Goal: Task Accomplishment & Management: Manage account settings

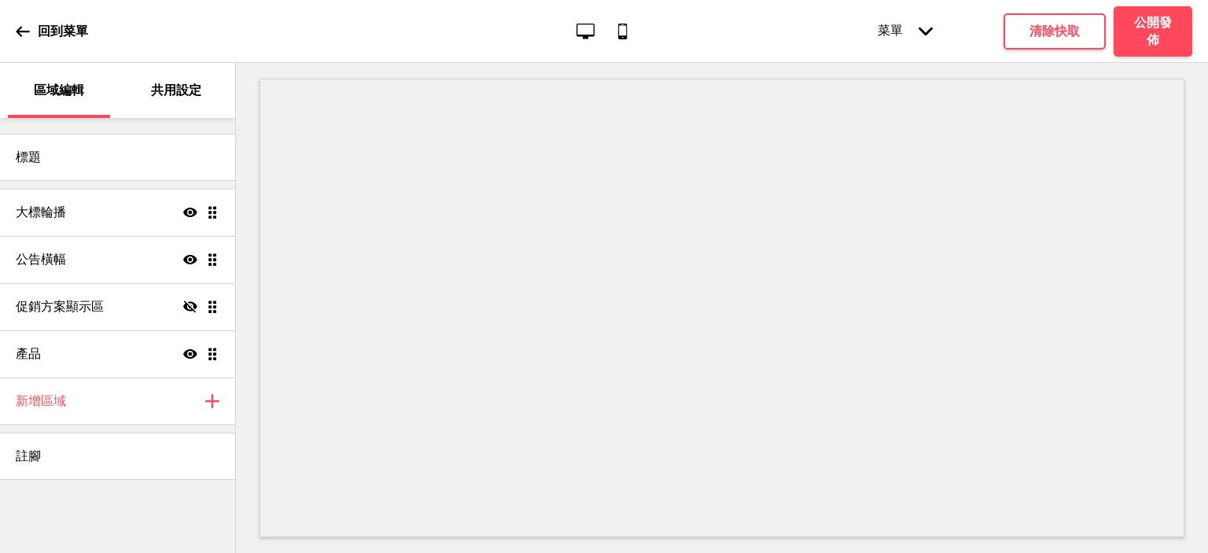
click at [19, 31] on icon at bounding box center [22, 31] width 13 height 10
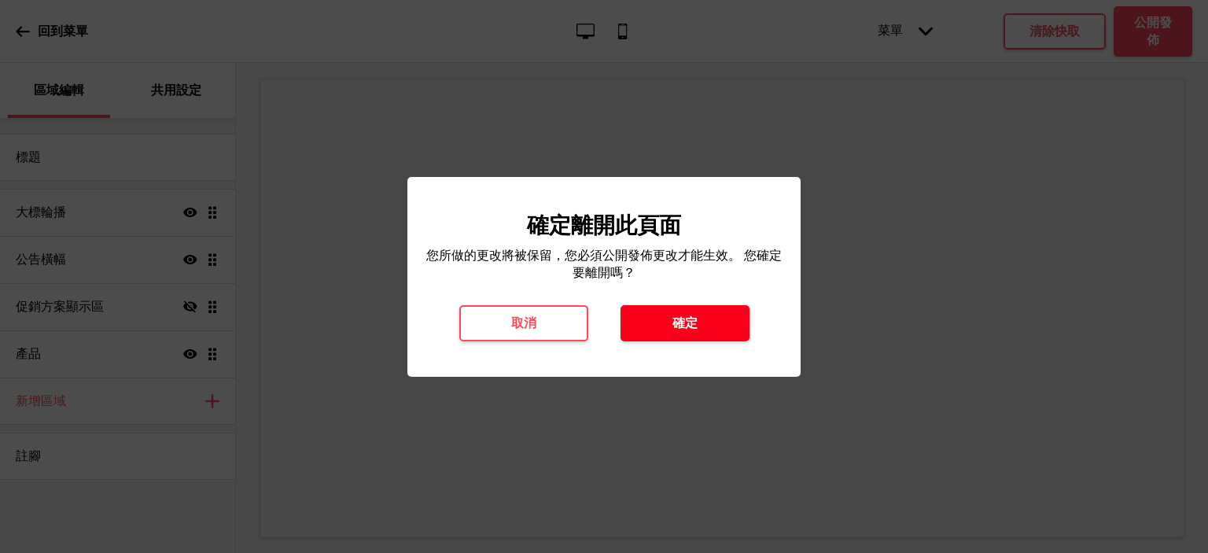
click at [671, 318] on button "確定" at bounding box center [684, 323] width 129 height 36
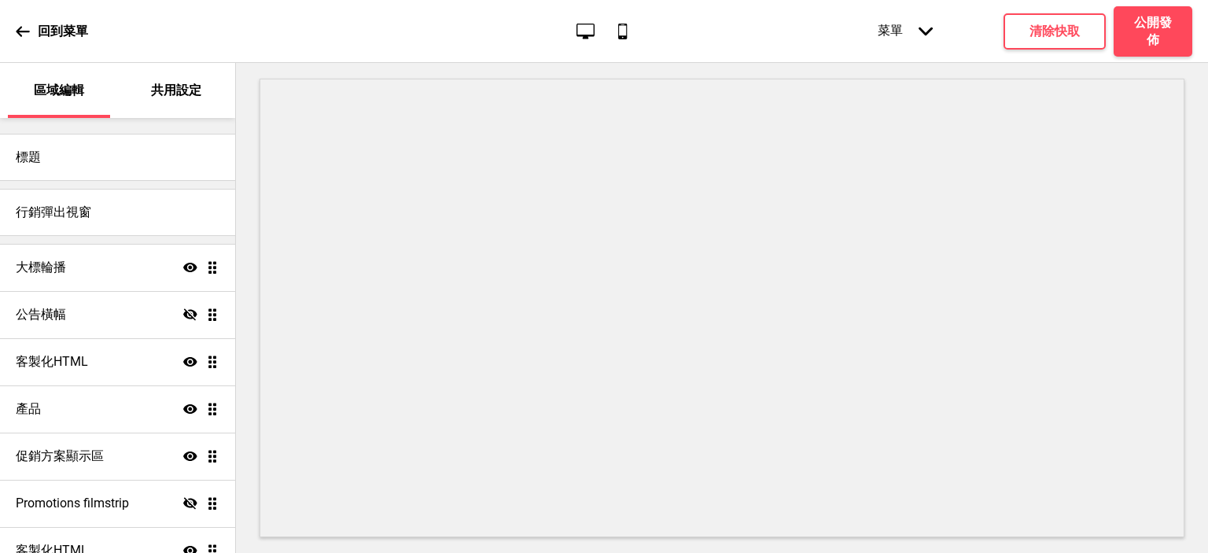
click at [190, 92] on p "共用設定" at bounding box center [176, 90] width 50 height 17
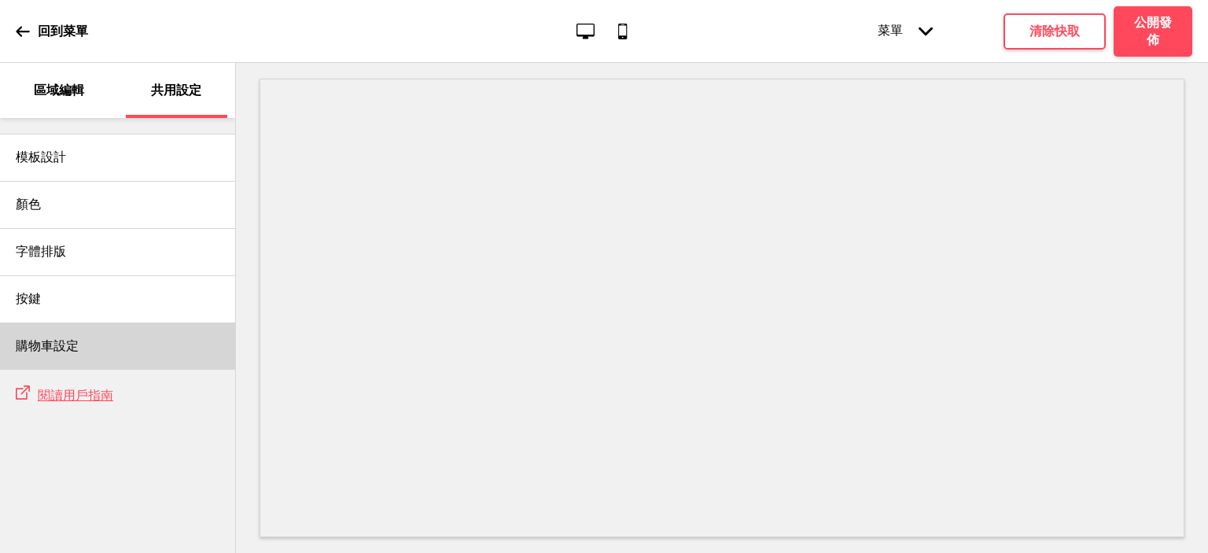
click at [58, 340] on h4 "購物車設定" at bounding box center [47, 345] width 63 height 17
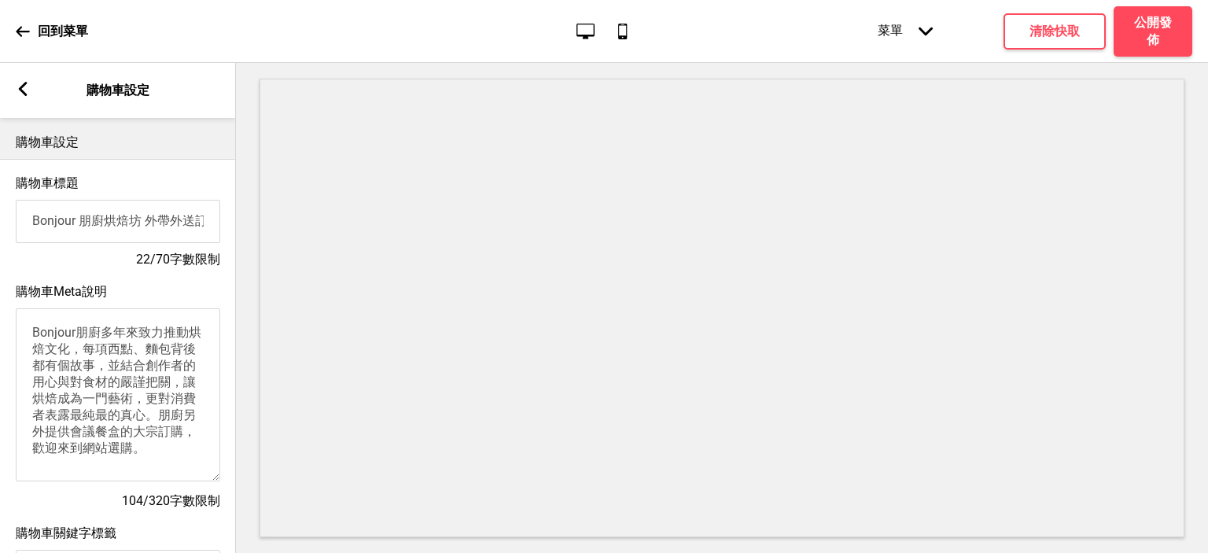
click at [24, 90] on rect at bounding box center [23, 89] width 14 height 14
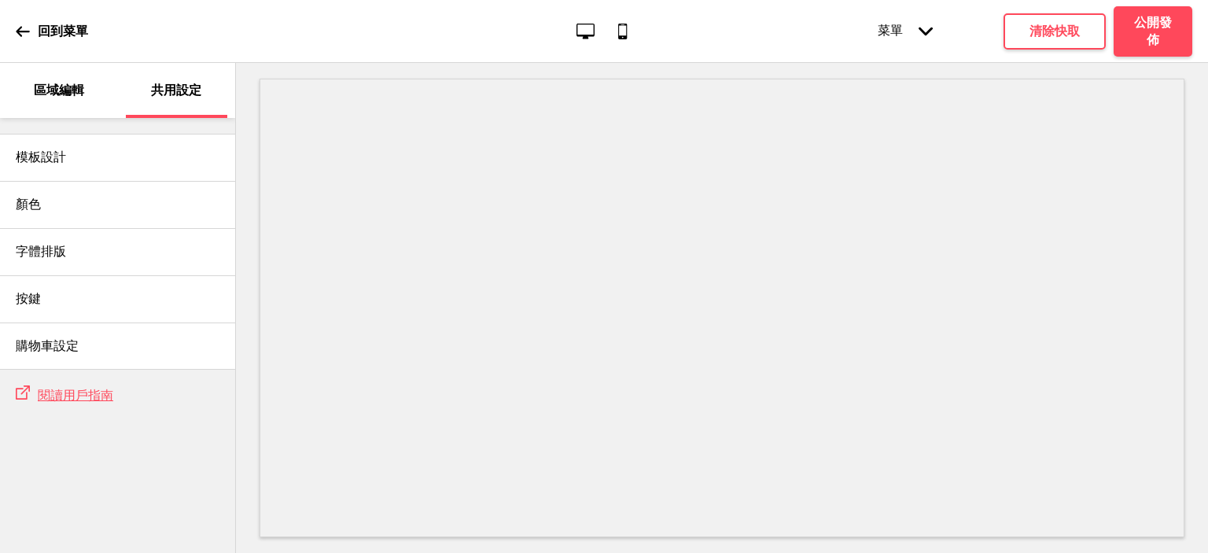
click at [53, 28] on p "回到菜單" at bounding box center [63, 31] width 50 height 17
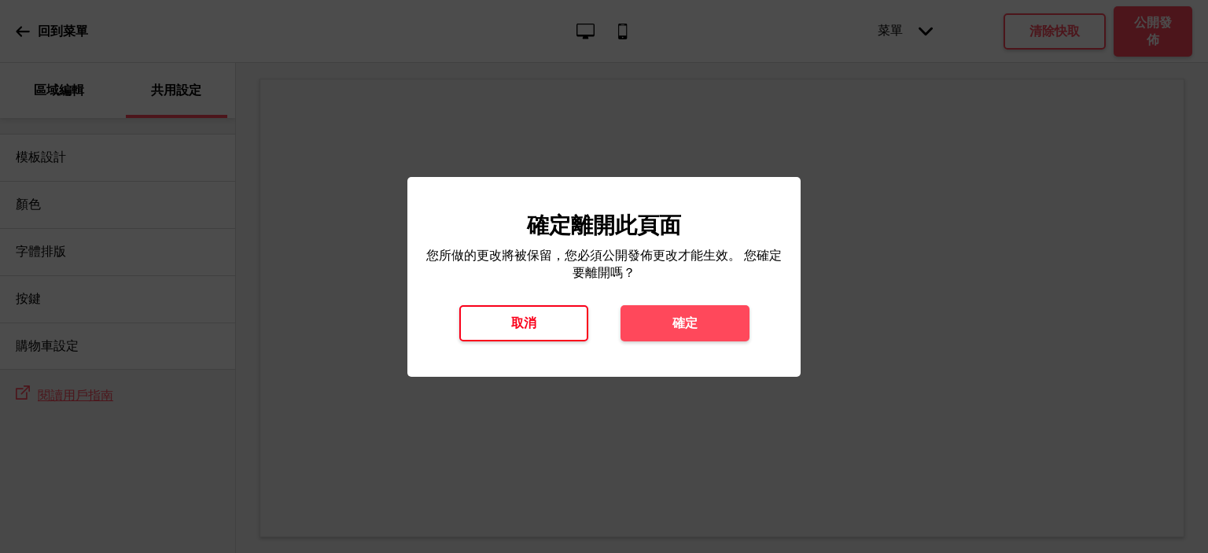
click at [534, 333] on button "取消" at bounding box center [523, 323] width 129 height 36
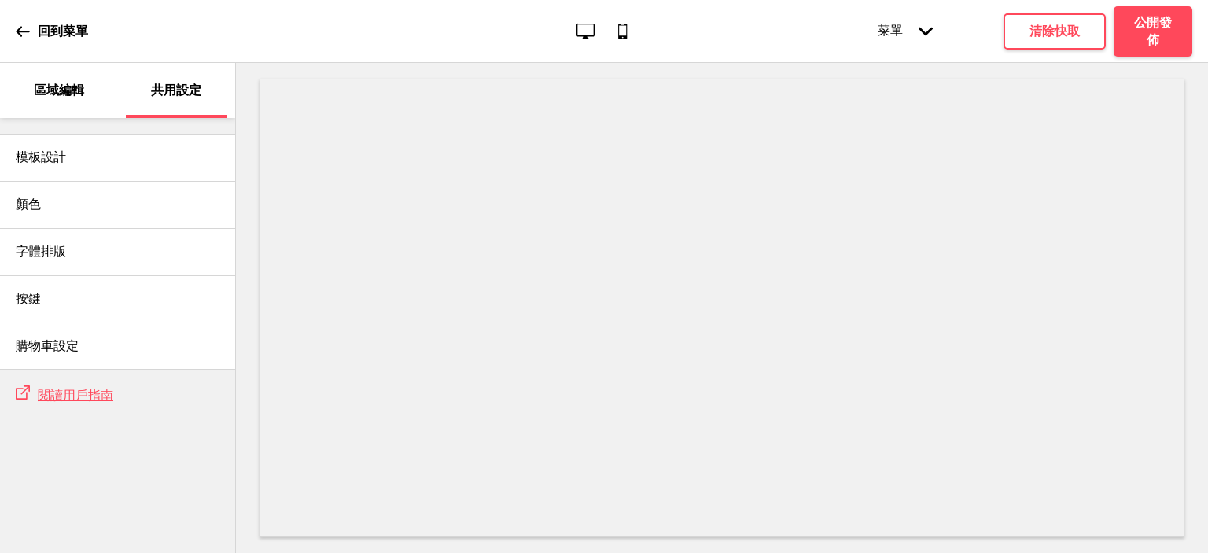
click at [19, 28] on icon at bounding box center [22, 31] width 13 height 10
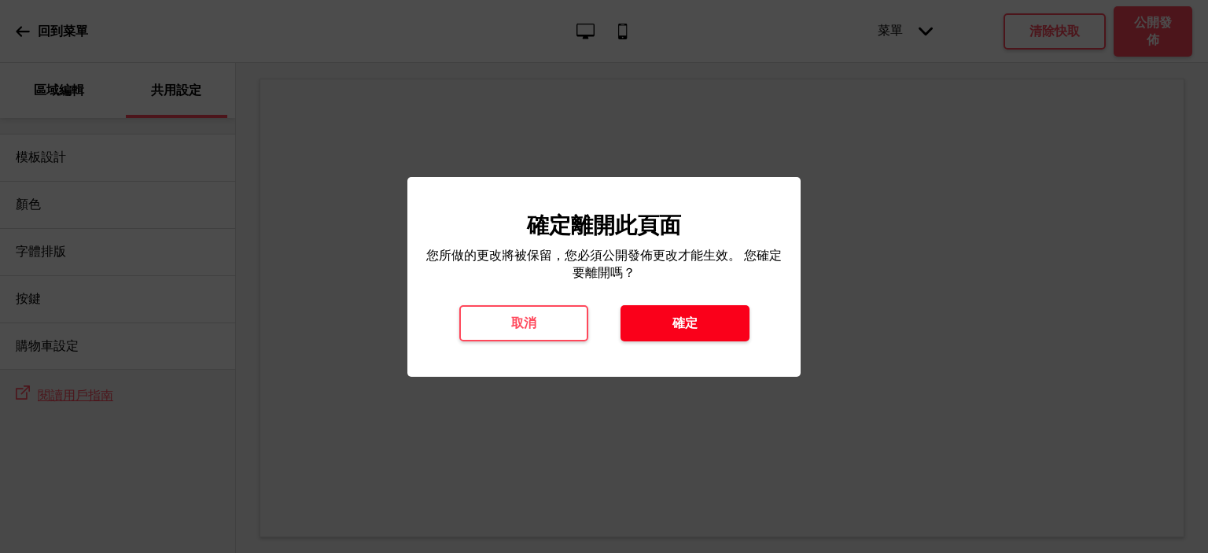
click at [692, 316] on h4 "確定" at bounding box center [684, 323] width 25 height 17
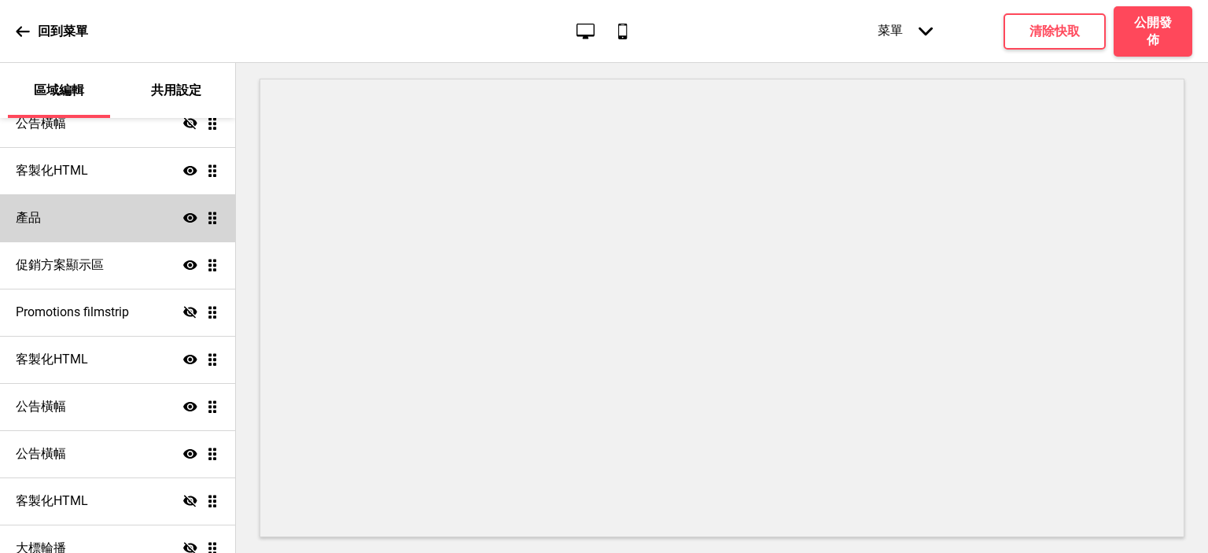
scroll to position [236, 0]
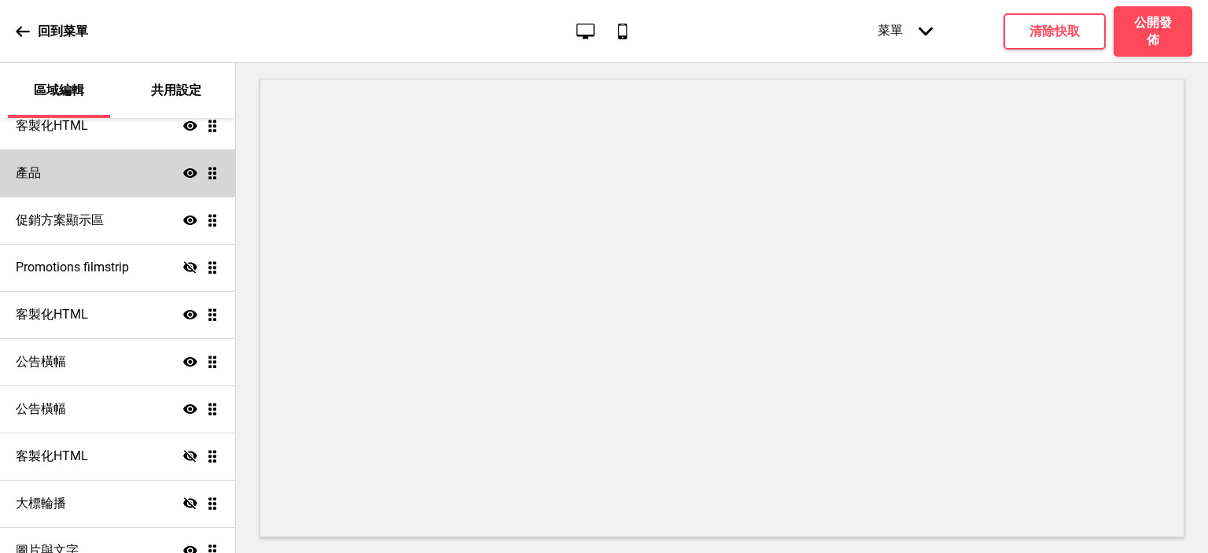
click at [116, 190] on div "產品 顯示 拖曳" at bounding box center [117, 172] width 235 height 47
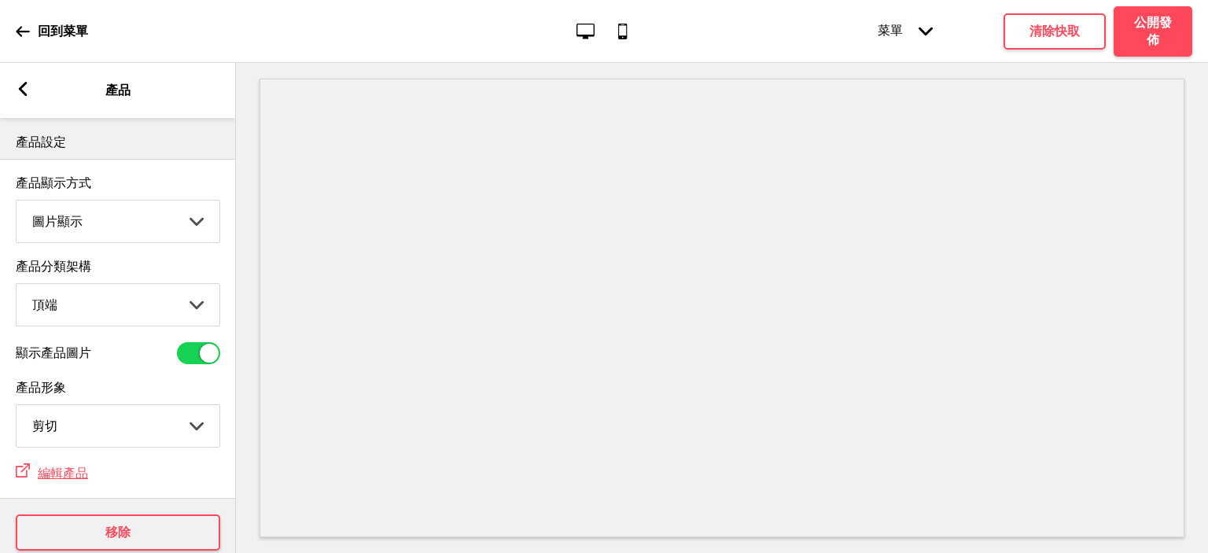
click at [14, 87] on div "箭頭left 產品" at bounding box center [118, 90] width 236 height 55
click at [20, 90] on icon at bounding box center [23, 89] width 9 height 14
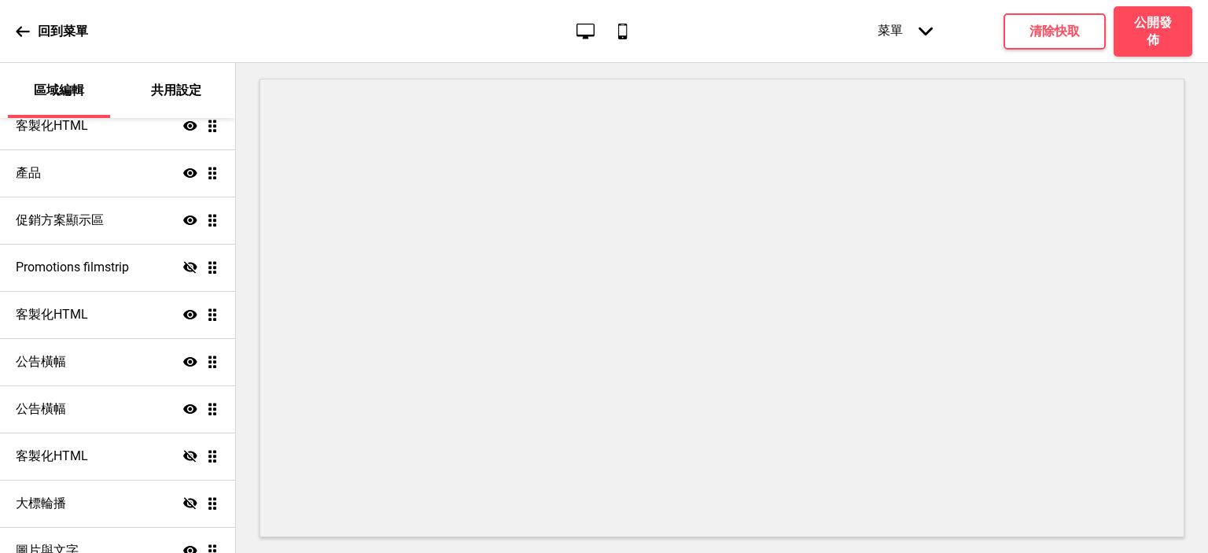
click at [15, 25] on div "回到菜單 桌面 行動電話 菜單 箭頭down 產品頁面 商店資訊 結帳 感謝您！ 條款與條件 隐私政策 付款請求 菜單 清除快取 公開發佈" at bounding box center [604, 31] width 1208 height 63
click at [20, 29] on icon at bounding box center [23, 31] width 14 height 14
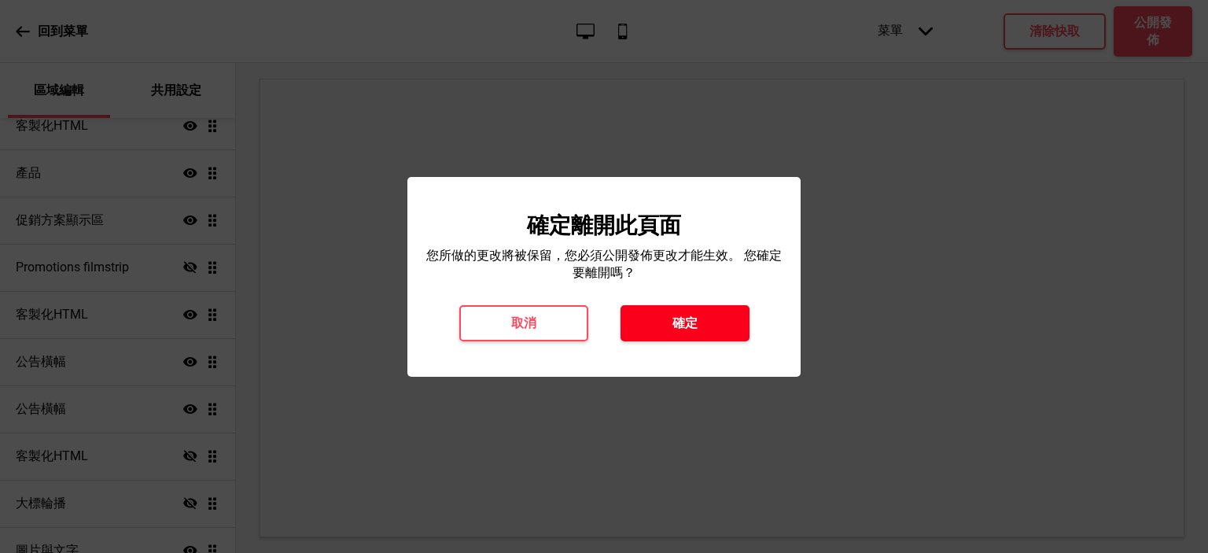
click at [669, 326] on button "確定" at bounding box center [684, 323] width 129 height 36
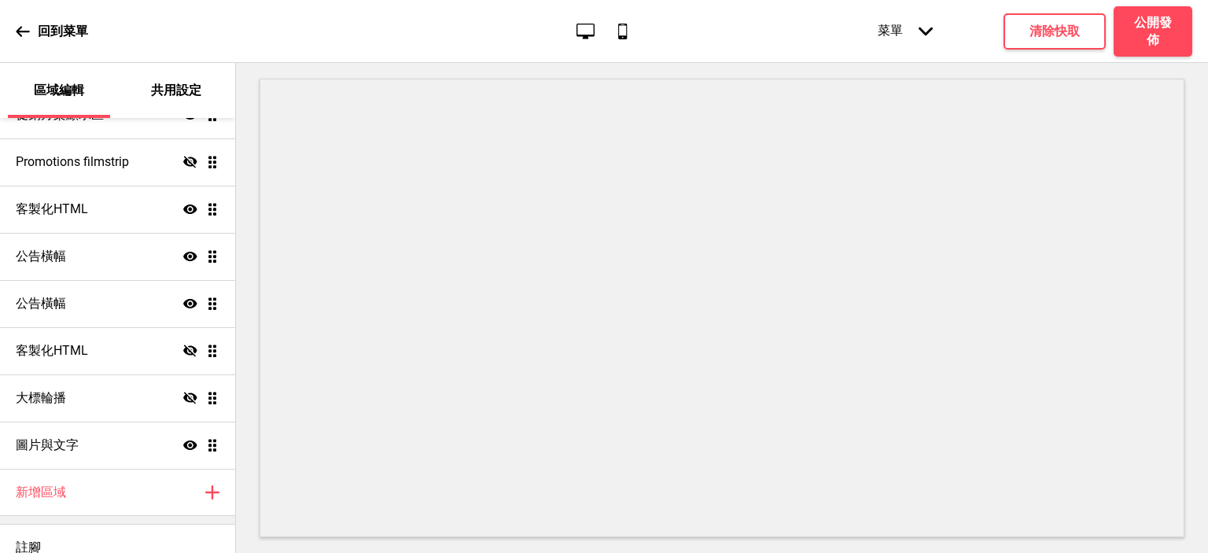
scroll to position [359, 0]
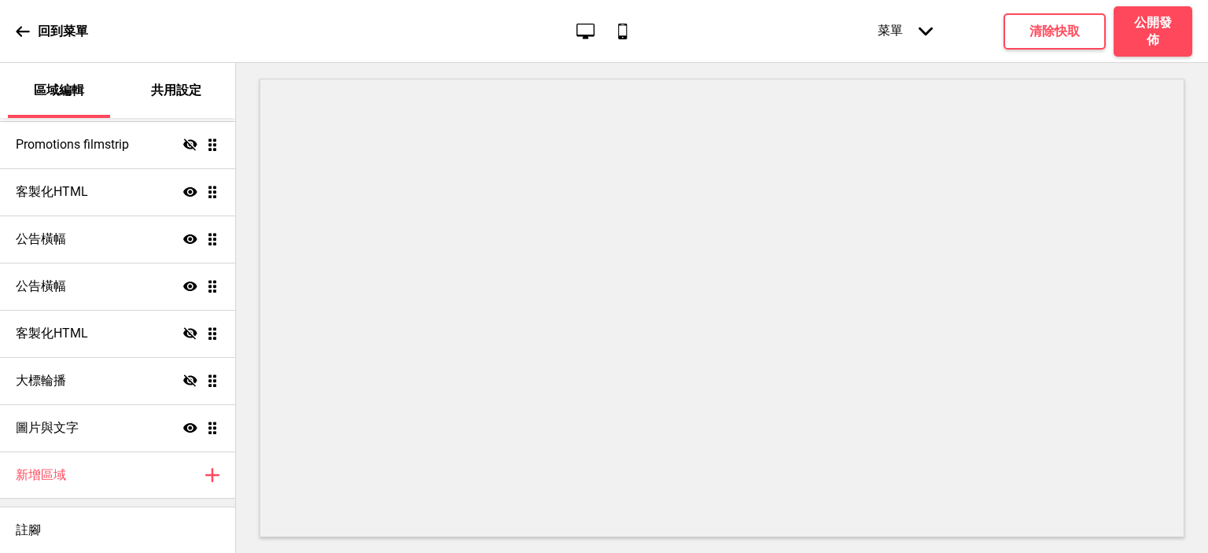
click at [30, 41] on div "回到菜單" at bounding box center [52, 31] width 72 height 42
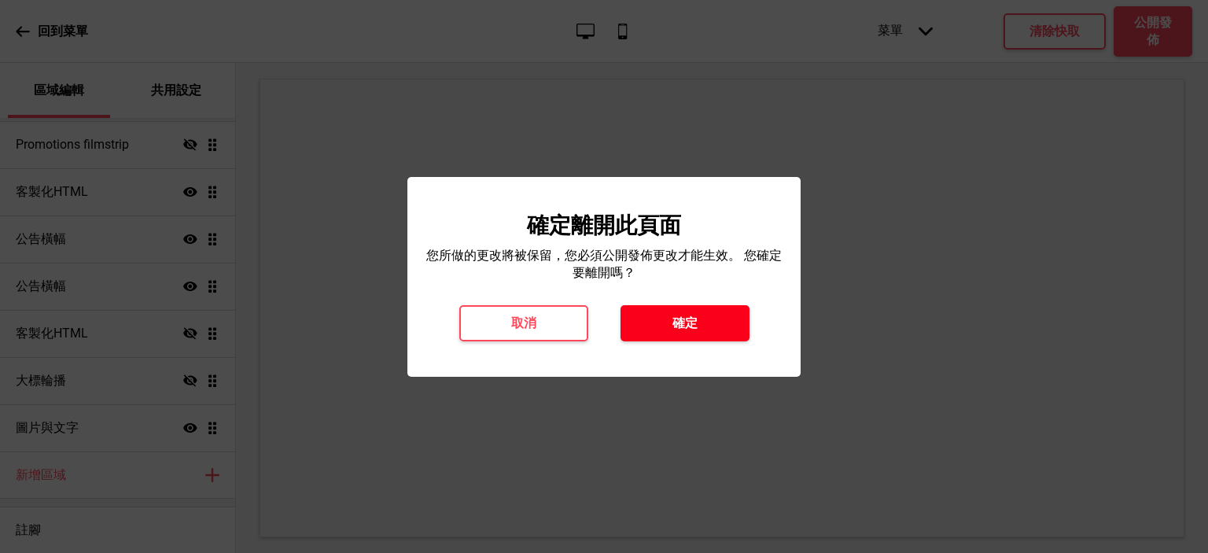
click at [635, 319] on button "確定" at bounding box center [684, 323] width 129 height 36
